Goal: Task Accomplishment & Management: Use online tool/utility

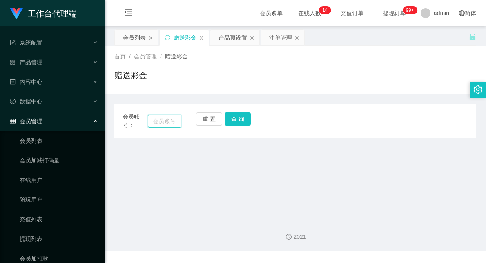
click at [161, 121] on input "text" at bounding box center [165, 120] width 34 height 13
paste input "xiang0529"
type input "xiang0529"
click at [239, 115] on button "查 询" at bounding box center [238, 118] width 26 height 13
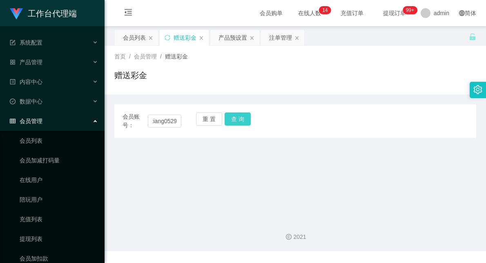
scroll to position [0, 0]
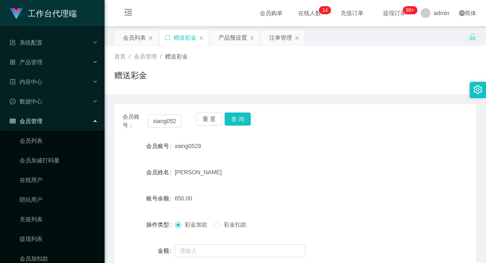
click at [270, 90] on div "首页 / 会员管理 / 赠送彩金 / 赠送彩金" at bounding box center [296, 70] width 382 height 49
click at [281, 34] on div "注单管理" at bounding box center [280, 38] width 23 height 16
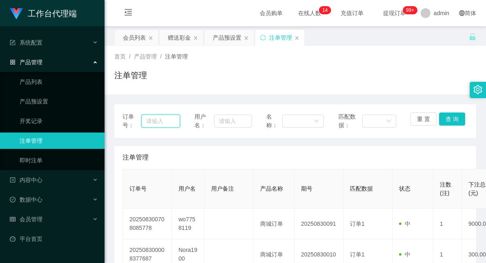
click at [154, 124] on input "text" at bounding box center [160, 120] width 39 height 13
click at [240, 122] on input "text" at bounding box center [233, 120] width 38 height 13
paste input "xiang0529"
type input "xiang0529"
click at [450, 119] on button "查 询" at bounding box center [452, 118] width 26 height 13
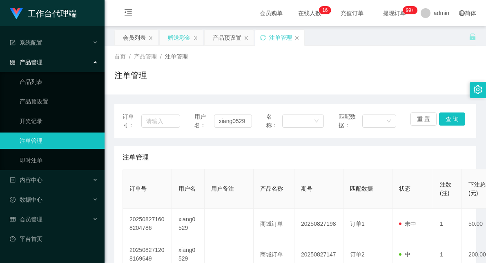
click at [180, 42] on div "赠送彩金" at bounding box center [179, 38] width 23 height 16
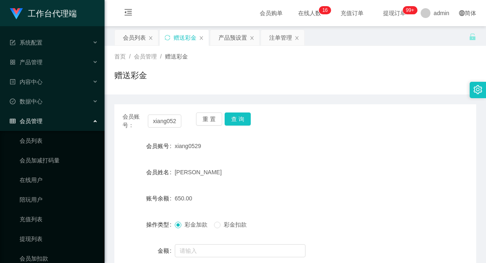
scroll to position [45, 0]
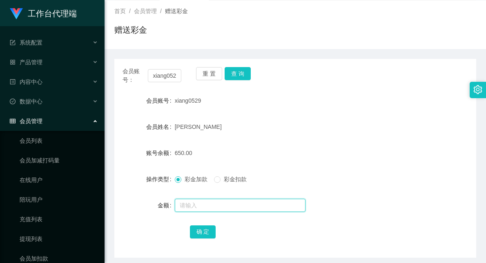
click at [186, 205] on input "text" at bounding box center [240, 205] width 131 height 13
type input "50"
drag, startPoint x: 199, startPoint y: 232, endPoint x: 242, endPoint y: 201, distance: 52.4
click at [199, 232] on button "确 定" at bounding box center [203, 231] width 26 height 13
